Goal: Task Accomplishment & Management: Use online tool/utility

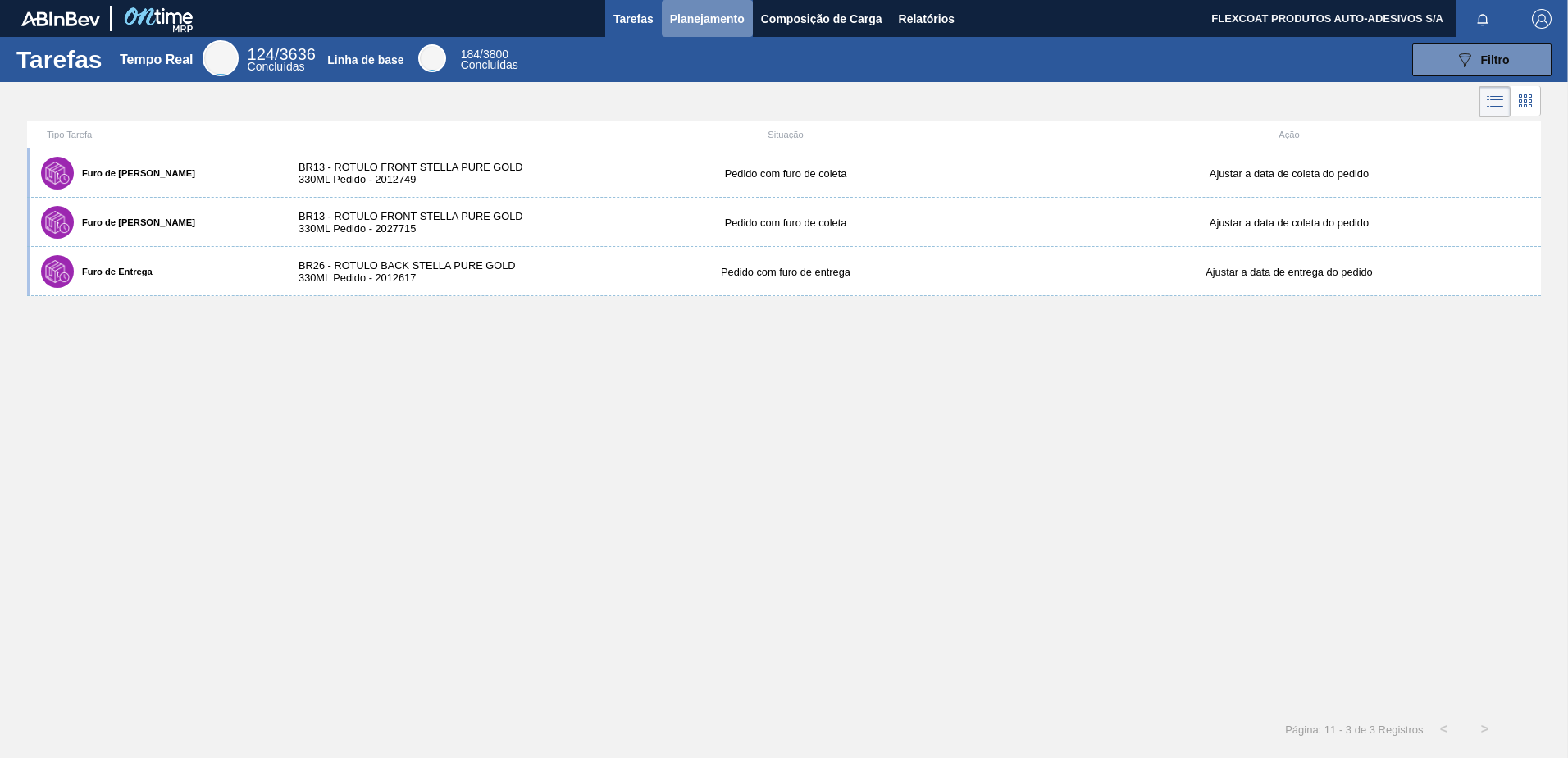
click at [693, 28] on span "Planejamento" at bounding box center [707, 19] width 75 height 20
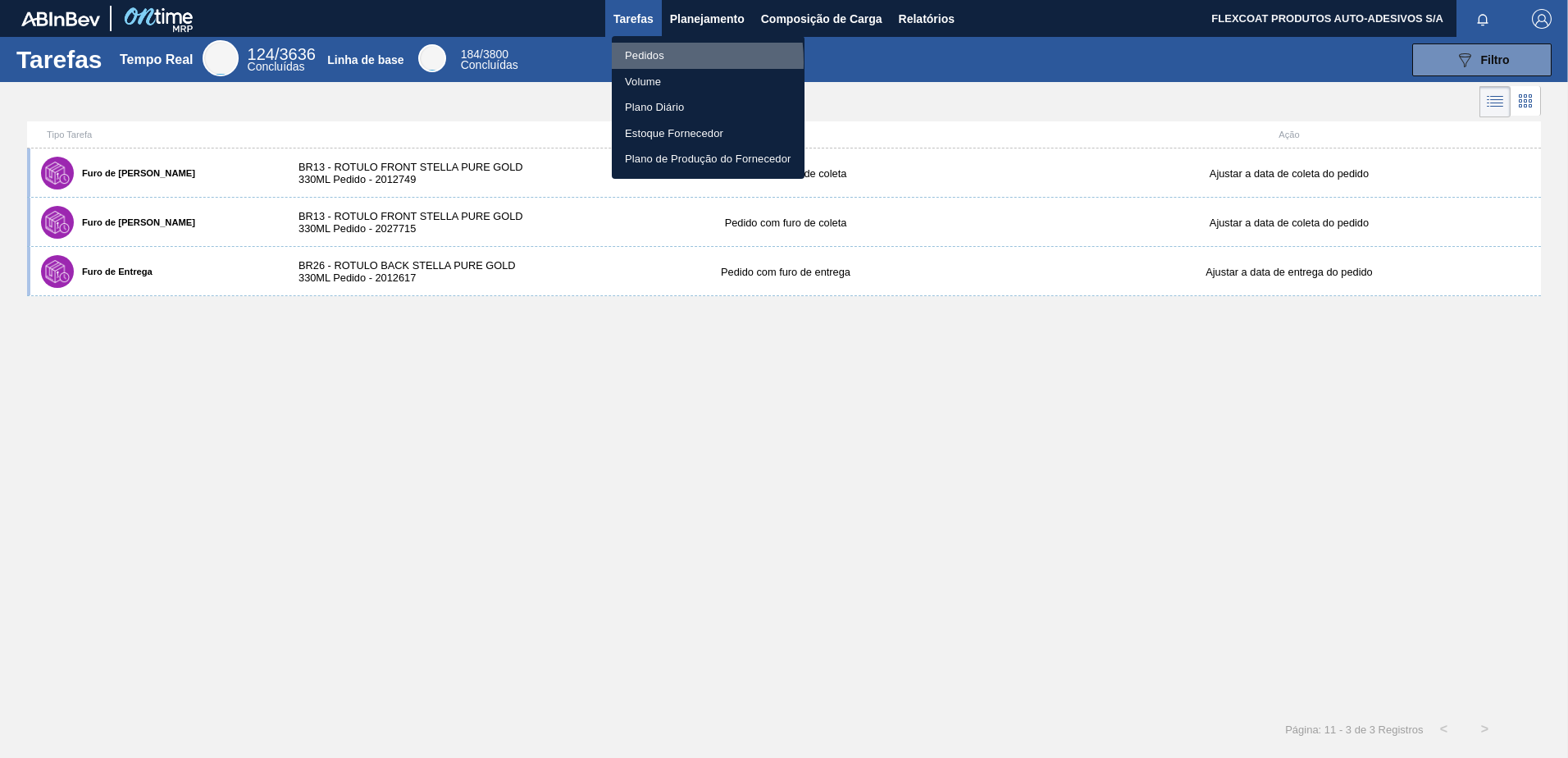
click at [627, 63] on li "Pedidos" at bounding box center [708, 56] width 192 height 26
